Goal: Task Accomplishment & Management: Complete application form

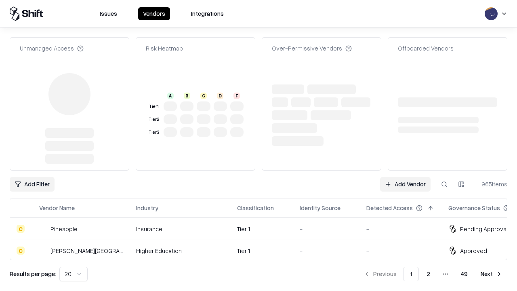
click at [405, 177] on link "Add Vendor" at bounding box center [405, 184] width 50 height 15
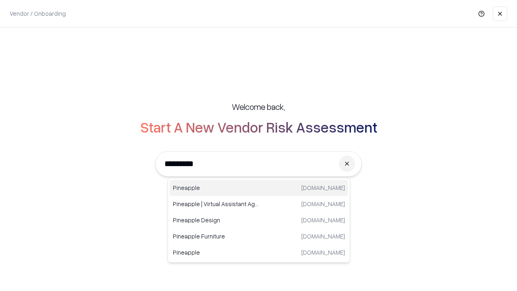
click at [259, 188] on div "Pineapple [DOMAIN_NAME]" at bounding box center [259, 188] width 178 height 16
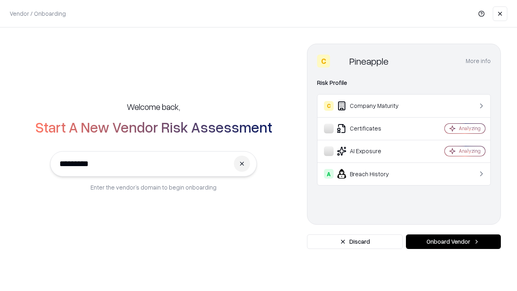
type input "*********"
click at [453, 241] on button "Onboard Vendor" at bounding box center [453, 241] width 95 height 15
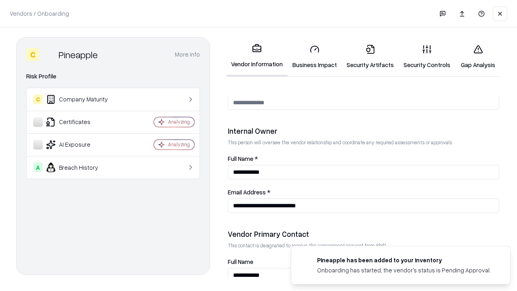
scroll to position [418, 0]
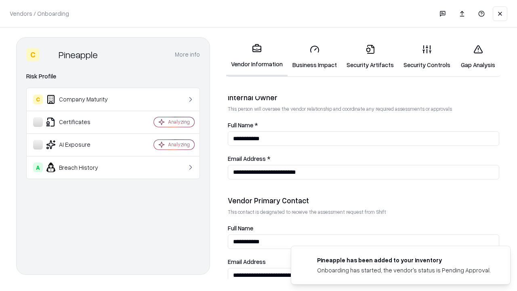
click at [314, 57] on link "Business Impact" at bounding box center [314, 57] width 54 height 38
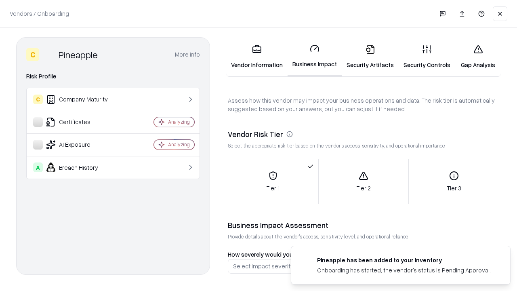
click at [370, 57] on link "Security Artifacts" at bounding box center [370, 57] width 57 height 38
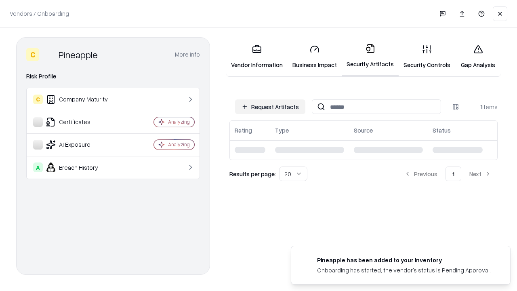
click at [270, 107] on button "Request Artifacts" at bounding box center [270, 106] width 70 height 15
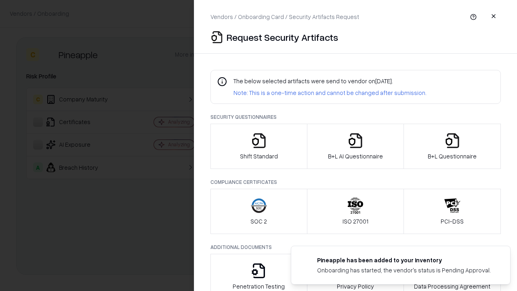
click at [258, 146] on icon "button" at bounding box center [259, 140] width 16 height 16
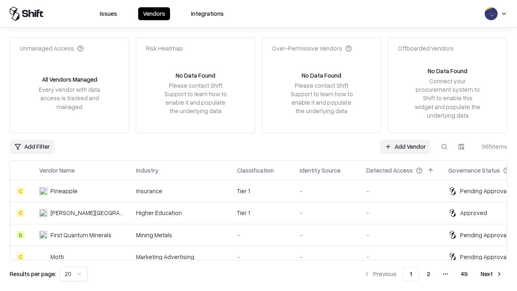
click at [405, 146] on link "Add Vendor" at bounding box center [405, 146] width 50 height 15
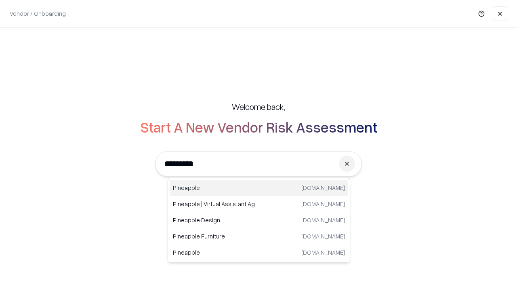
click at [259, 188] on div "Pineapple [DOMAIN_NAME]" at bounding box center [259, 188] width 178 height 16
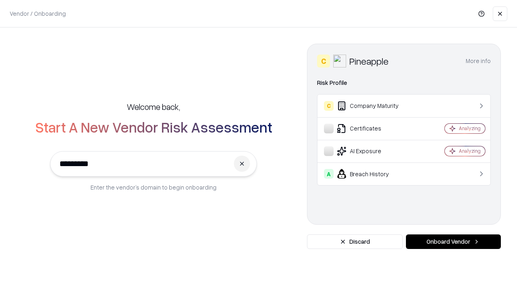
type input "*********"
click at [453, 241] on button "Onboard Vendor" at bounding box center [453, 241] width 95 height 15
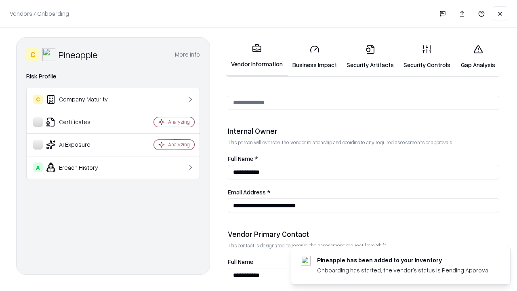
scroll to position [418, 0]
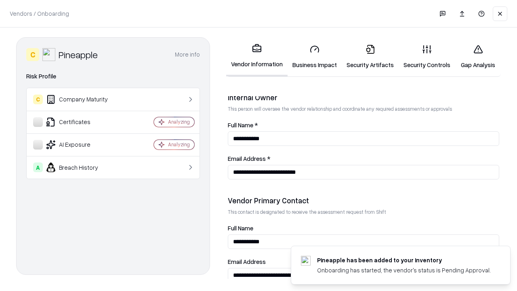
click at [478, 57] on link "Gap Analysis" at bounding box center [478, 57] width 46 height 38
